Goal: Find specific page/section: Find specific page/section

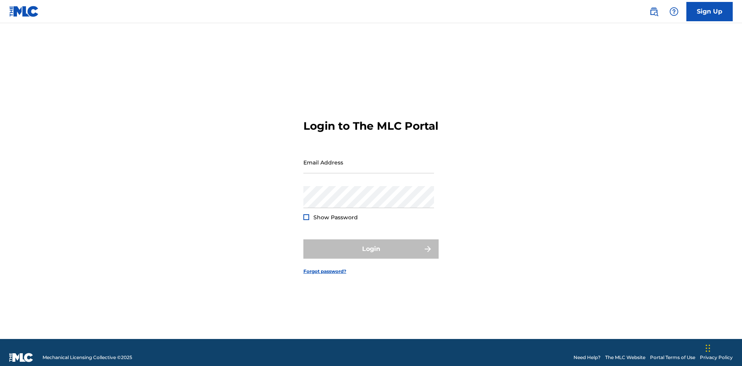
scroll to position [10, 0]
click at [369, 159] on input "Email Address" at bounding box center [368, 162] width 131 height 22
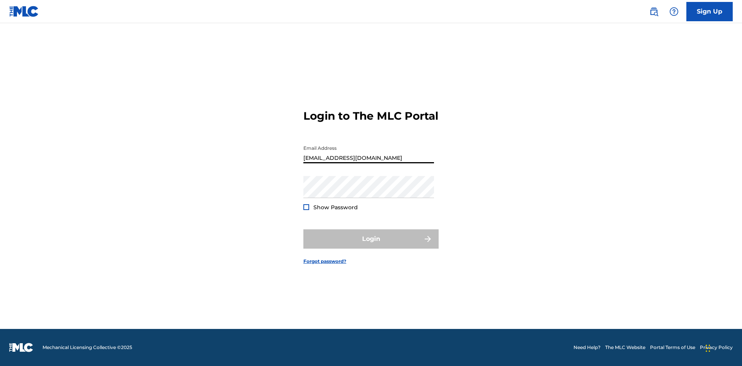
type input "[EMAIL_ADDRESS][DOMAIN_NAME]"
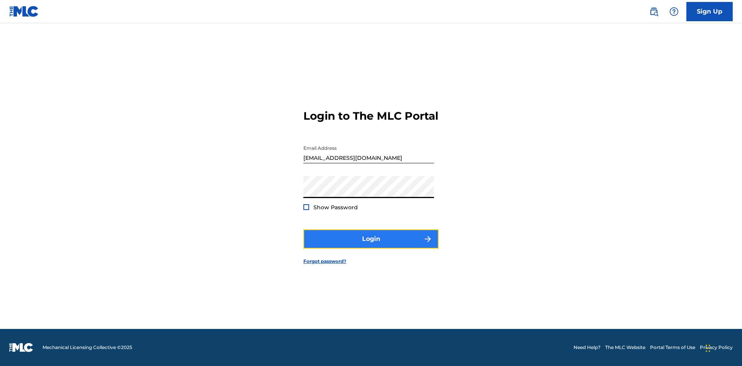
click at [371, 246] on button "Login" at bounding box center [370, 239] width 135 height 19
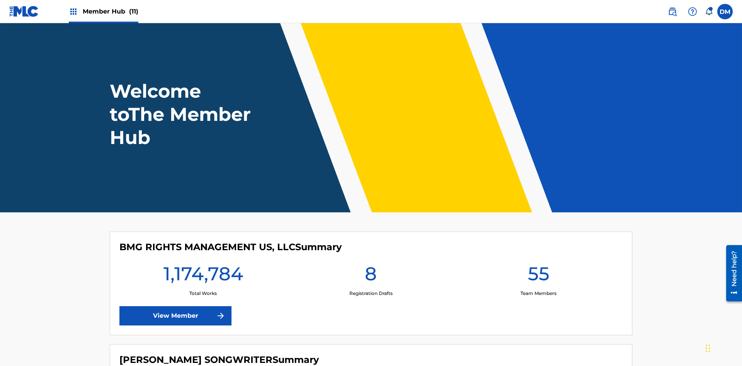
click at [110, 11] on span "Member Hub (11)" at bounding box center [111, 11] width 56 height 9
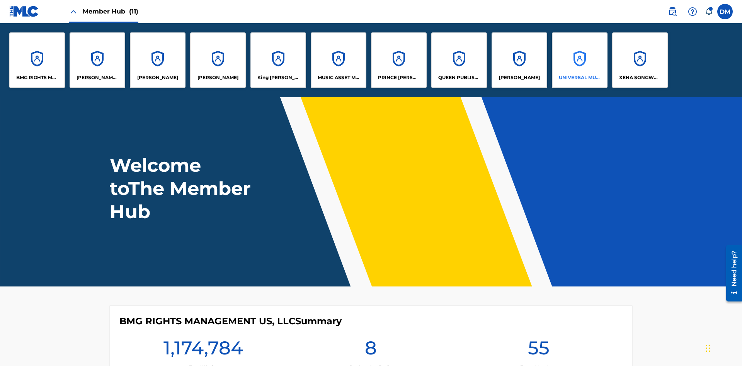
click at [579, 78] on p "UNIVERSAL MUSIC PUB GROUP" at bounding box center [580, 77] width 42 height 7
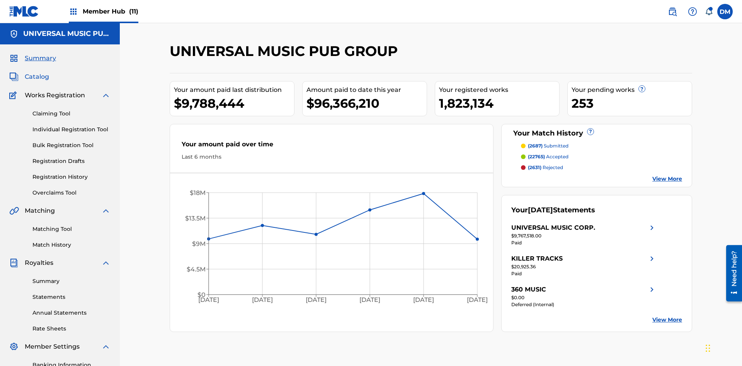
click at [37, 72] on span "Catalog" at bounding box center [37, 76] width 24 height 9
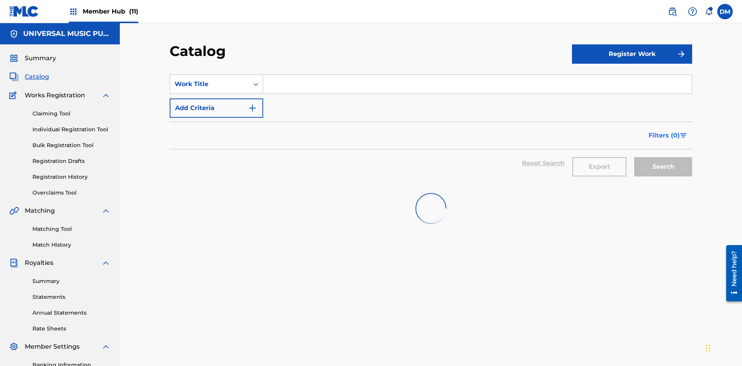
click at [664, 131] on span "Filters ( 0 )" at bounding box center [663, 135] width 31 height 9
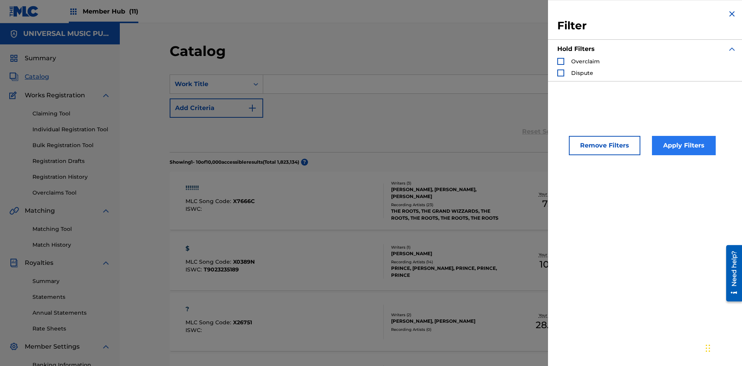
click at [561, 61] on div "Search Form" at bounding box center [560, 61] width 7 height 7
click at [683, 146] on button "Apply Filters" at bounding box center [684, 145] width 64 height 19
